Goal: Information Seeking & Learning: Learn about a topic

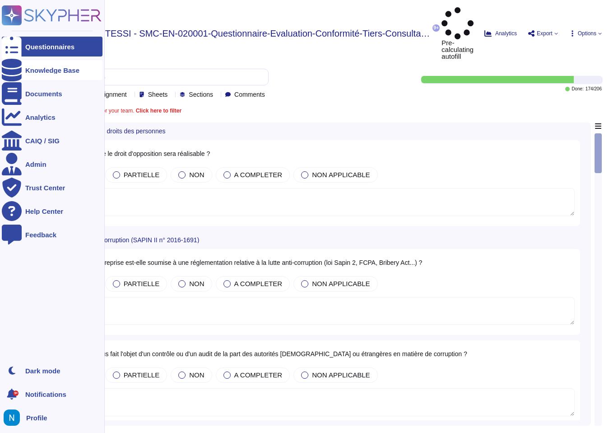
click at [28, 74] on div "Knowledge Base" at bounding box center [52, 70] width 101 height 20
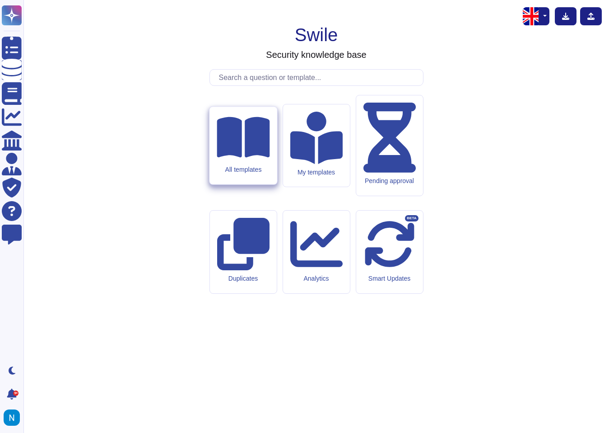
click at [228, 184] on div "All templates" at bounding box center [243, 146] width 67 height 78
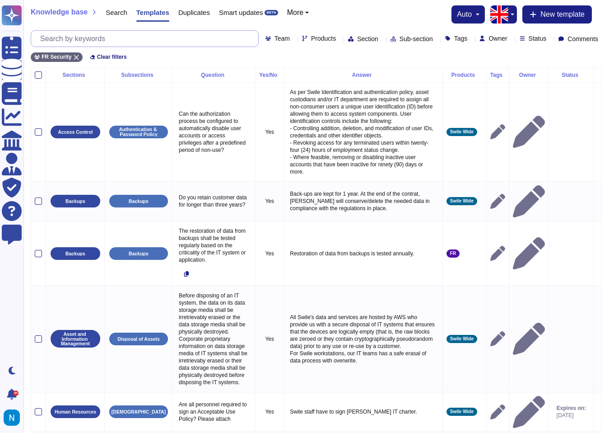
click at [194, 34] on input "text" at bounding box center [147, 39] width 223 height 16
type input "i"
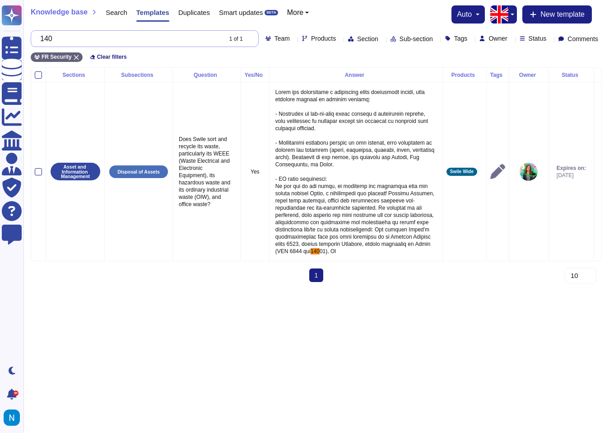
click at [130, 39] on input "140" at bounding box center [129, 39] width 186 height 16
paste input "Swile a obtenu la certification ISO 14001 pour son site de personnalisation à […"
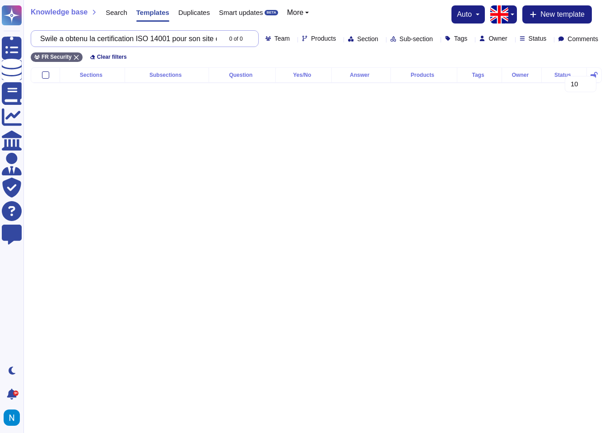
scroll to position [0, 442]
drag, startPoint x: 96, startPoint y: 37, endPoint x: 275, endPoint y: 53, distance: 179.1
click at [272, 51] on div "Knowledge base Search Templates Duplicates Smart updates BETA More auto New tem…" at bounding box center [316, 33] width 586 height 67
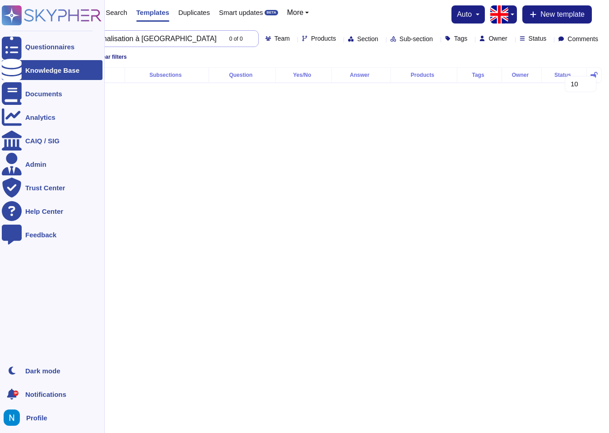
scroll to position [0, 0]
drag, startPoint x: 151, startPoint y: 39, endPoint x: 0, endPoint y: 36, distance: 151.3
click at [0, 36] on div "Questionnaires Knowledge Base Documents Analytics CAIQ / SIG Admin Trust Center…" at bounding box center [304, 49] width 609 height 98
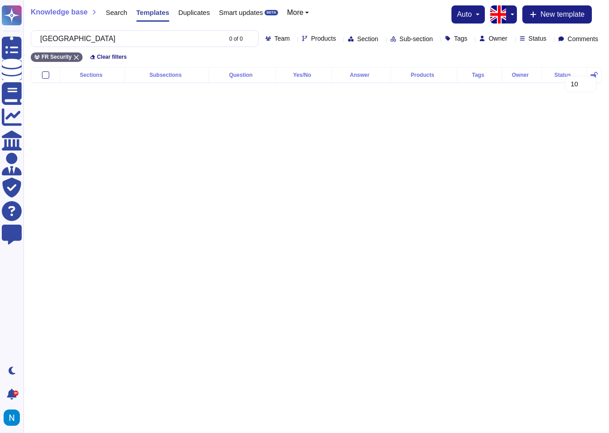
type input "[GEOGRAPHIC_DATA]"
click at [507, 14] on button "button" at bounding box center [511, 14] width 11 height 18
click at [515, 42] on link "French" at bounding box center [542, 44] width 71 height 11
click at [105, 53] on div "Clear filters" at bounding box center [108, 56] width 44 height 9
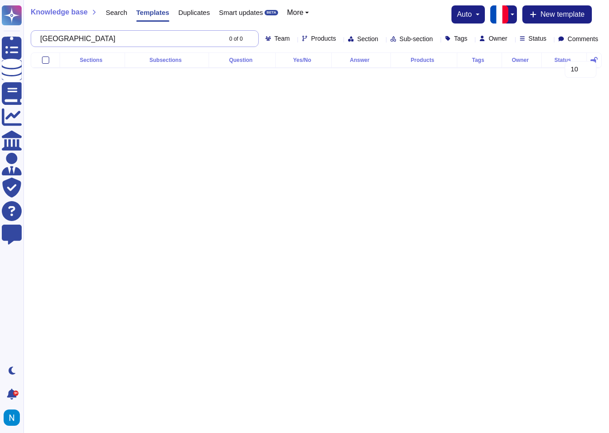
click at [111, 37] on input "[GEOGRAPHIC_DATA]" at bounding box center [129, 39] width 186 height 16
click at [133, 36] on input "[GEOGRAPHIC_DATA]" at bounding box center [129, 39] width 186 height 16
type input "[GEOGRAPHIC_DATA]"
click at [60, 39] on input "[GEOGRAPHIC_DATA]" at bounding box center [129, 39] width 186 height 16
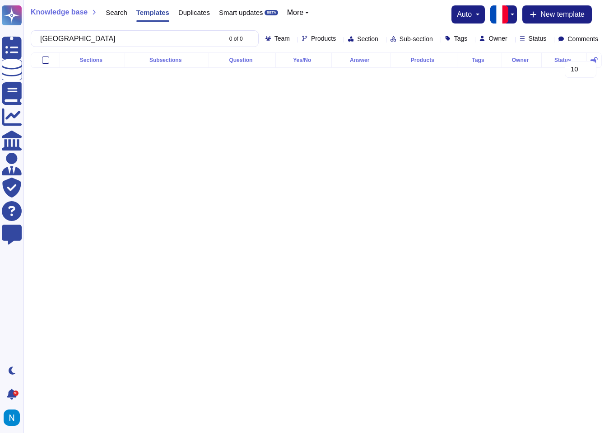
click at [503, 17] on img "button" at bounding box center [499, 14] width 18 height 18
click at [522, 34] on link "English" at bounding box center [542, 33] width 71 height 11
click at [91, 33] on input "[GEOGRAPHIC_DATA]" at bounding box center [129, 39] width 186 height 16
click at [96, 38] on input "[GEOGRAPHIC_DATA]" at bounding box center [129, 39] width 186 height 16
click at [36, 39] on icon at bounding box center [36, 39] width 0 height 0
